Goal: Find specific page/section: Find specific page/section

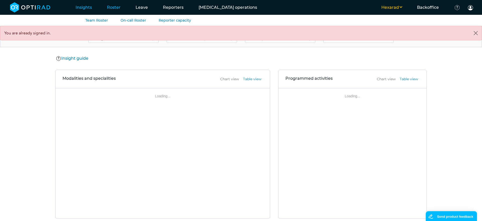
click at [111, 8] on link "Roster" at bounding box center [113, 7] width 29 height 20
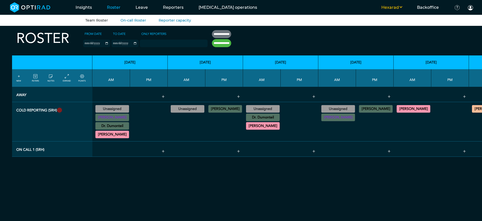
click at [37, 79] on icon at bounding box center [35, 77] width 4 height 6
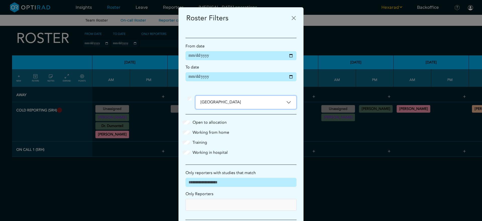
click at [266, 105] on button "[GEOGRAPHIC_DATA]" at bounding box center [246, 102] width 101 height 13
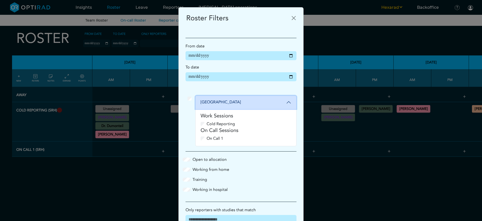
click at [266, 105] on button "[GEOGRAPHIC_DATA]" at bounding box center [246, 102] width 101 height 13
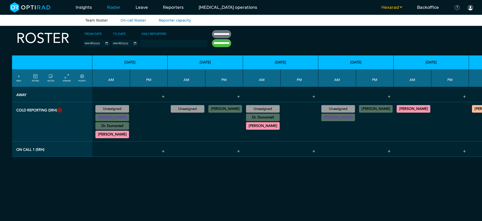
click at [405, 6] on button "Hexarad" at bounding box center [392, 8] width 36 height 6
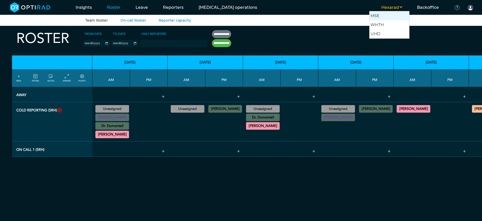
click at [395, 18] on button "MSE" at bounding box center [390, 15] width 40 height 9
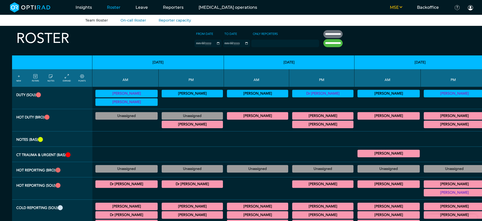
click at [36, 79] on icon at bounding box center [35, 77] width 4 height 6
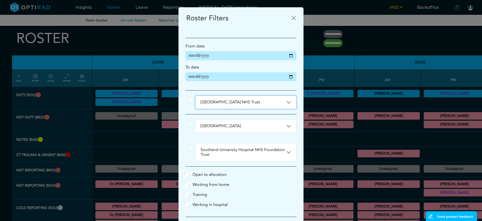
click at [238, 104] on button "Basildon University Hospital NHS Trust" at bounding box center [246, 102] width 101 height 13
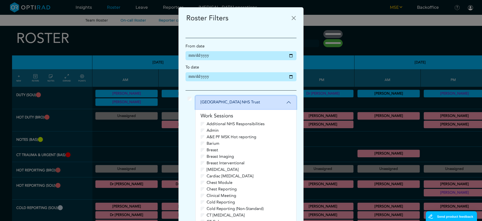
click at [238, 104] on button "Basildon University Hospital NHS Trust" at bounding box center [246, 102] width 101 height 13
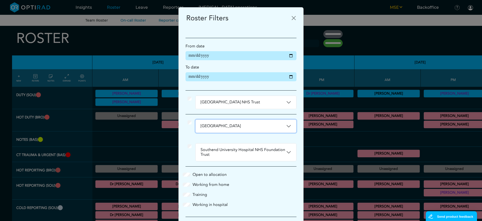
click at [209, 128] on button "Broomfield Hospital" at bounding box center [246, 126] width 101 height 13
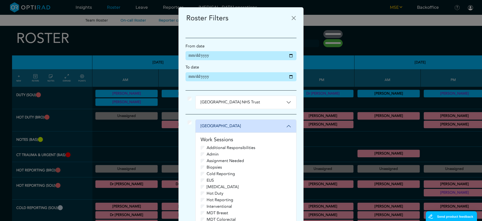
click at [220, 101] on button "Basildon University Hospital NHS Trust" at bounding box center [246, 102] width 101 height 13
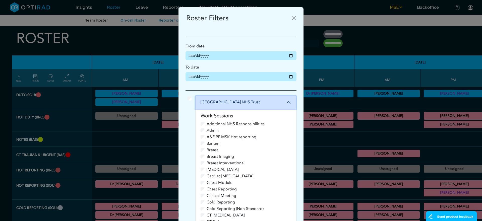
click at [201, 100] on button "Basildon University Hospital NHS Trust" at bounding box center [246, 102] width 101 height 13
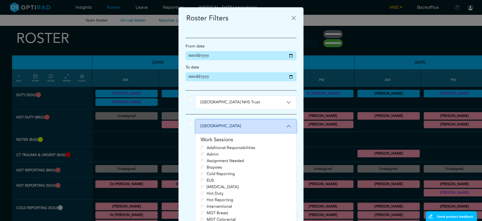
click at [204, 124] on button "Broomfield Hospital" at bounding box center [246, 126] width 101 height 13
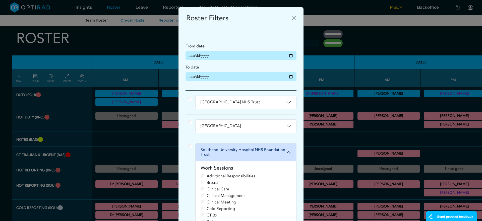
drag, startPoint x: 185, startPoint y: 151, endPoint x: 188, endPoint y: 149, distance: 3.1
click at [246, 100] on button "Basildon University Hospital NHS Trust" at bounding box center [246, 102] width 101 height 13
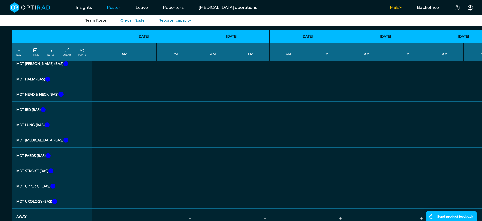
scroll to position [401, 0]
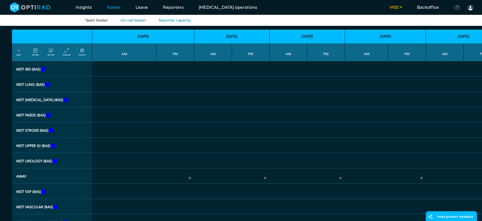
click at [37, 57] on th "NEW FILTERS NOTES EXPAND POINTS" at bounding box center [52, 52] width 80 height 18
click at [36, 52] on icon at bounding box center [35, 51] width 4 height 6
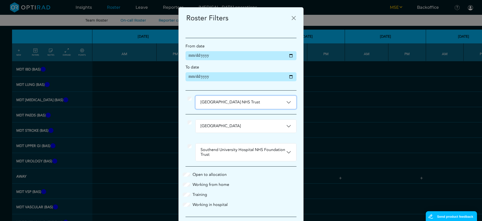
click at [230, 100] on button "Basildon University Hospital NHS Trust" at bounding box center [246, 102] width 101 height 13
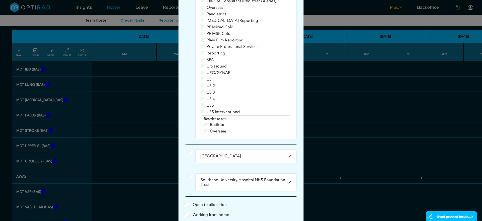
scroll to position [497, 0]
